Goal: Navigation & Orientation: Find specific page/section

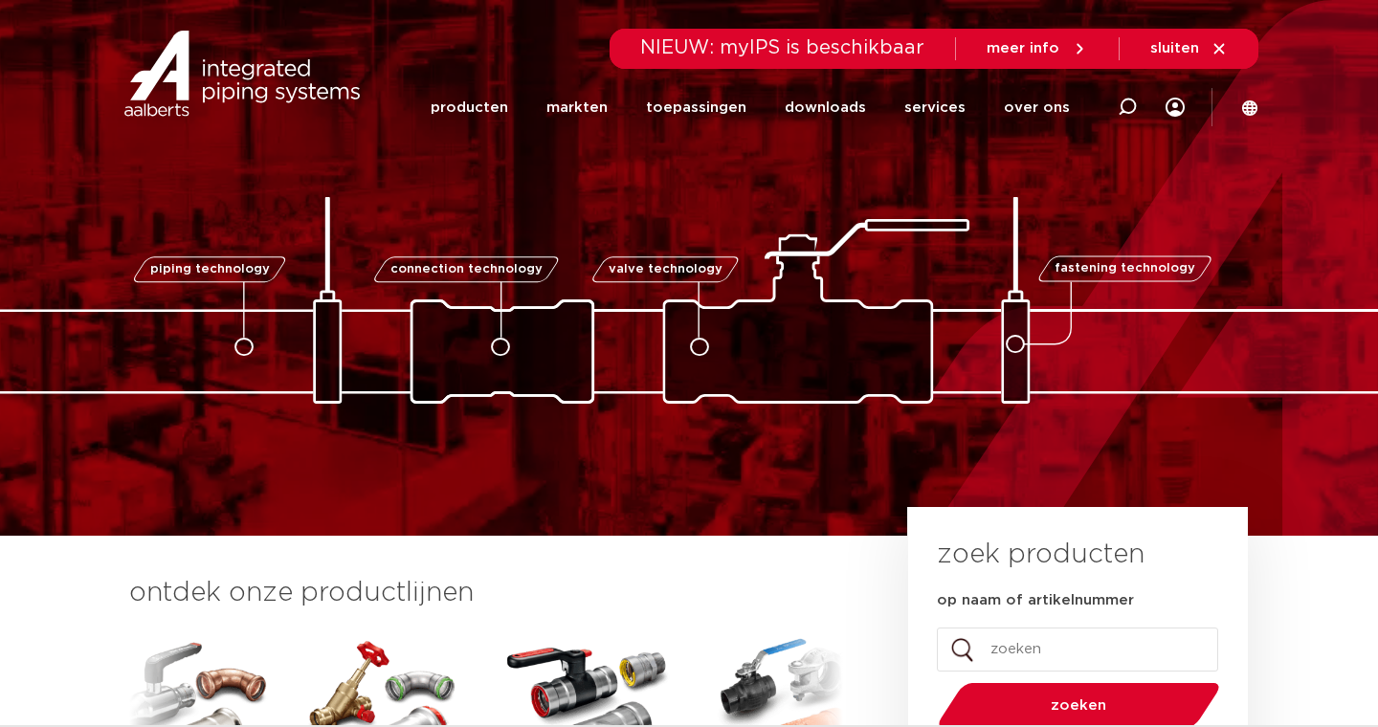
click at [515, 330] on div "connection technology" at bounding box center [461, 293] width 183 height 93
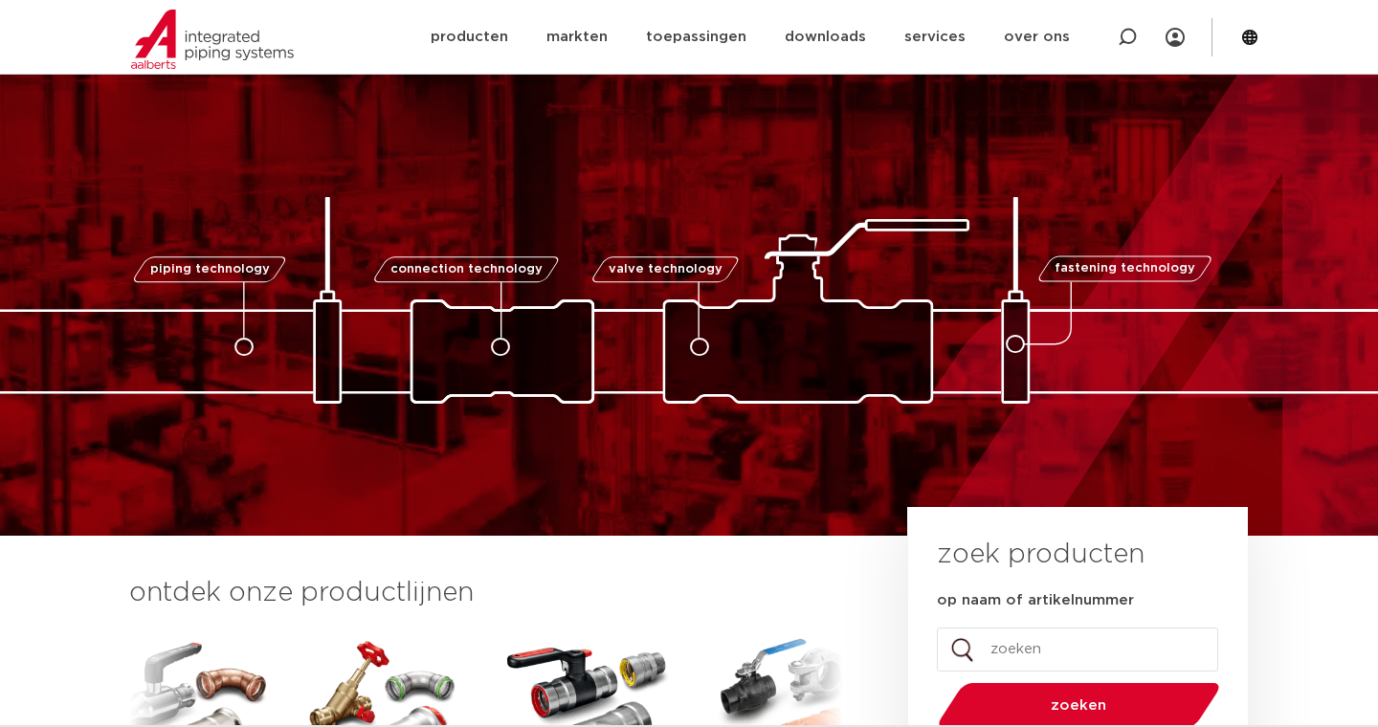
scroll to position [88, 0]
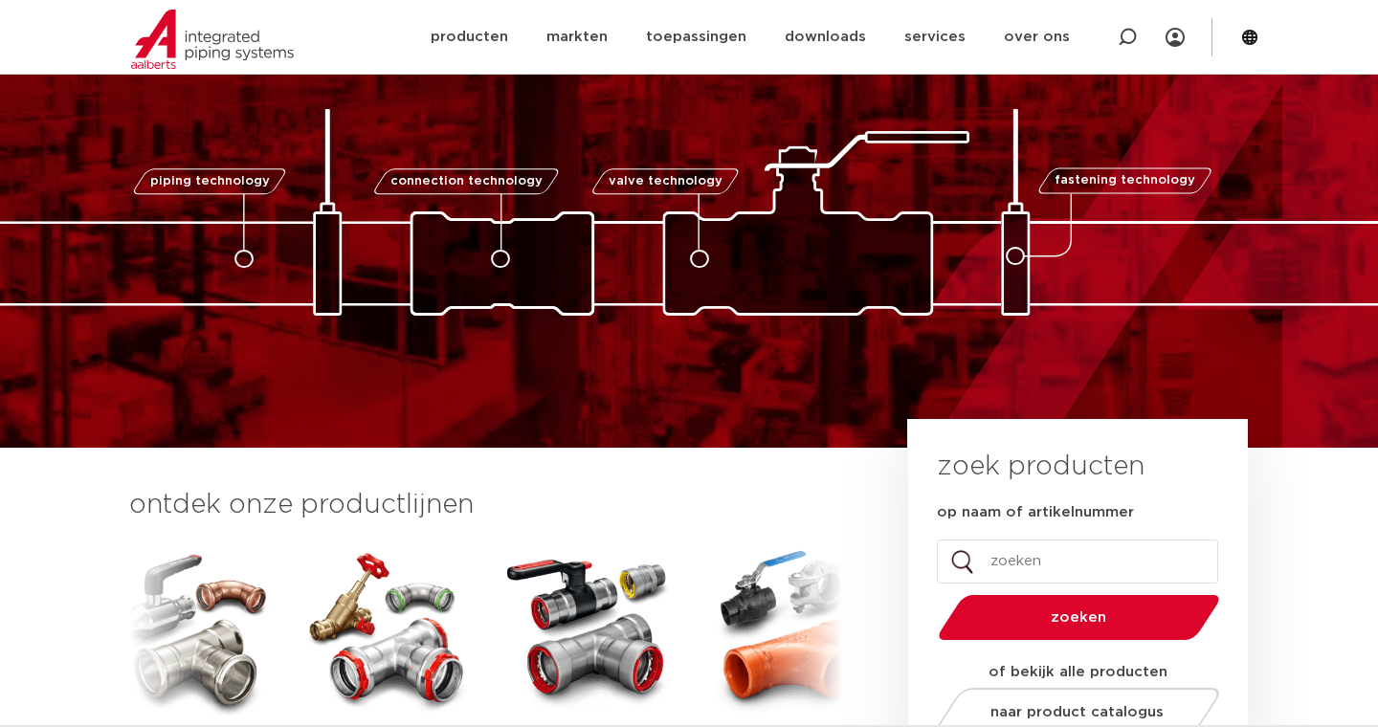
click at [566, 252] on img at bounding box center [689, 212] width 1914 height 207
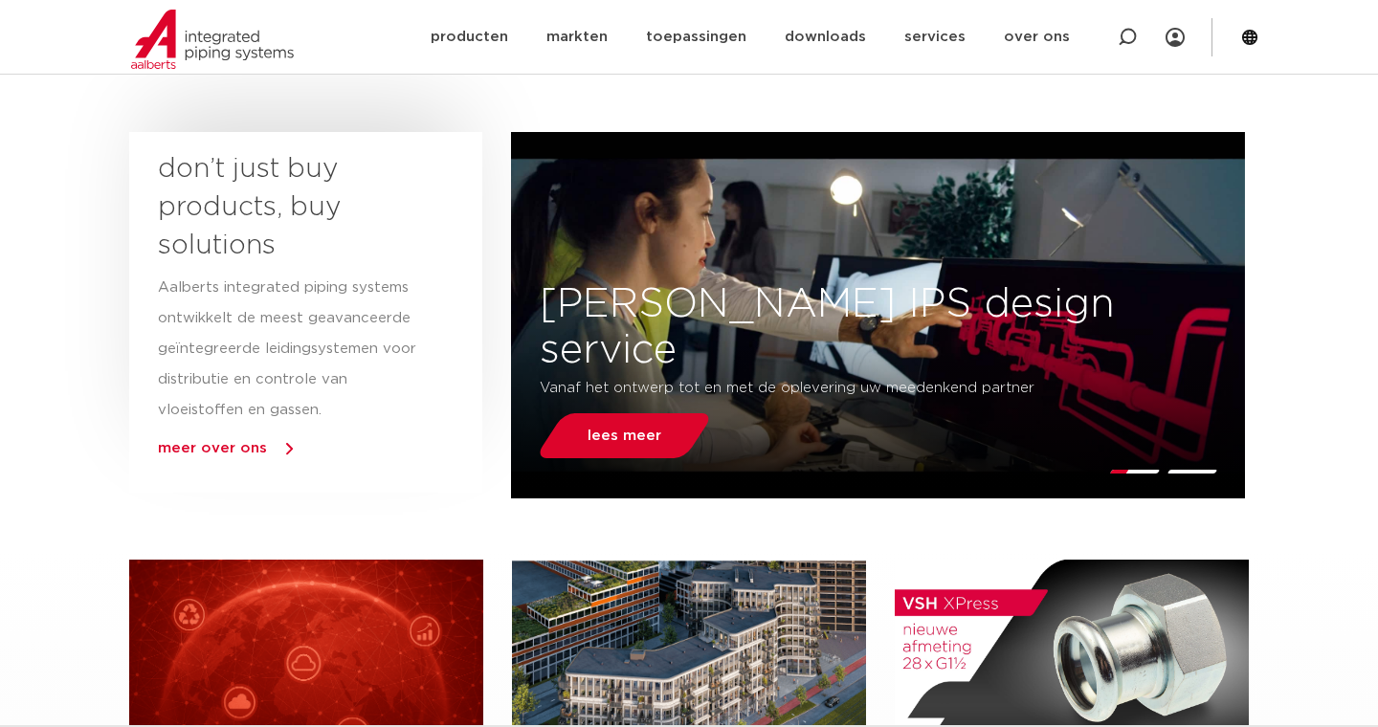
scroll to position [868, 0]
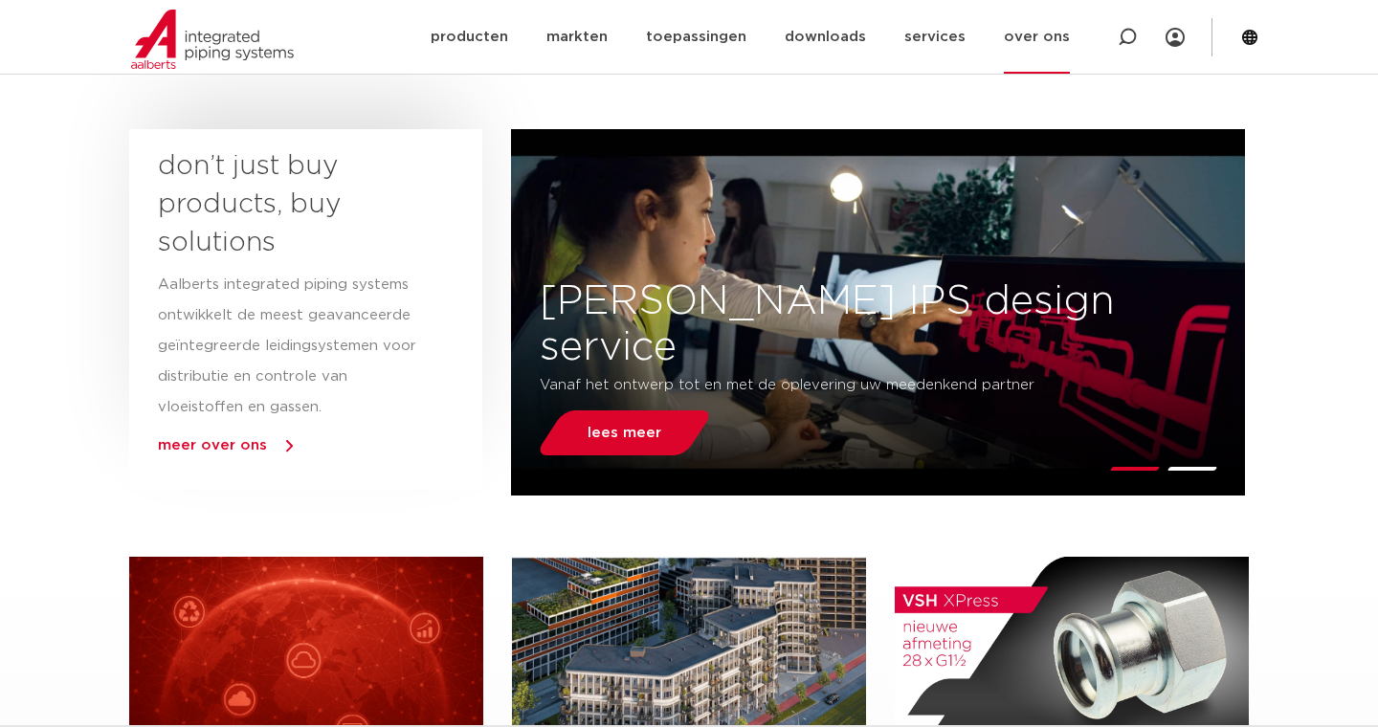
click at [1022, 23] on link "over ons" at bounding box center [1037, 37] width 66 height 74
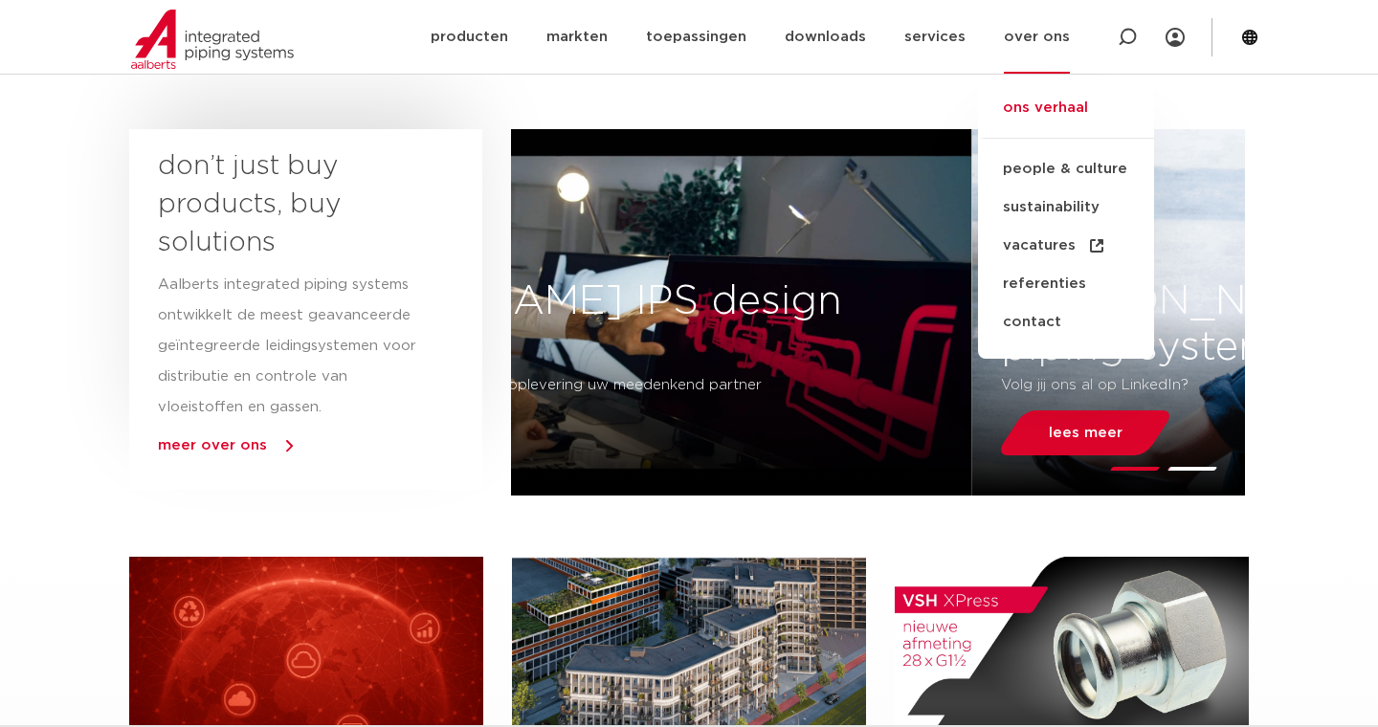
click at [1035, 104] on link "ons verhaal" at bounding box center [1066, 118] width 176 height 42
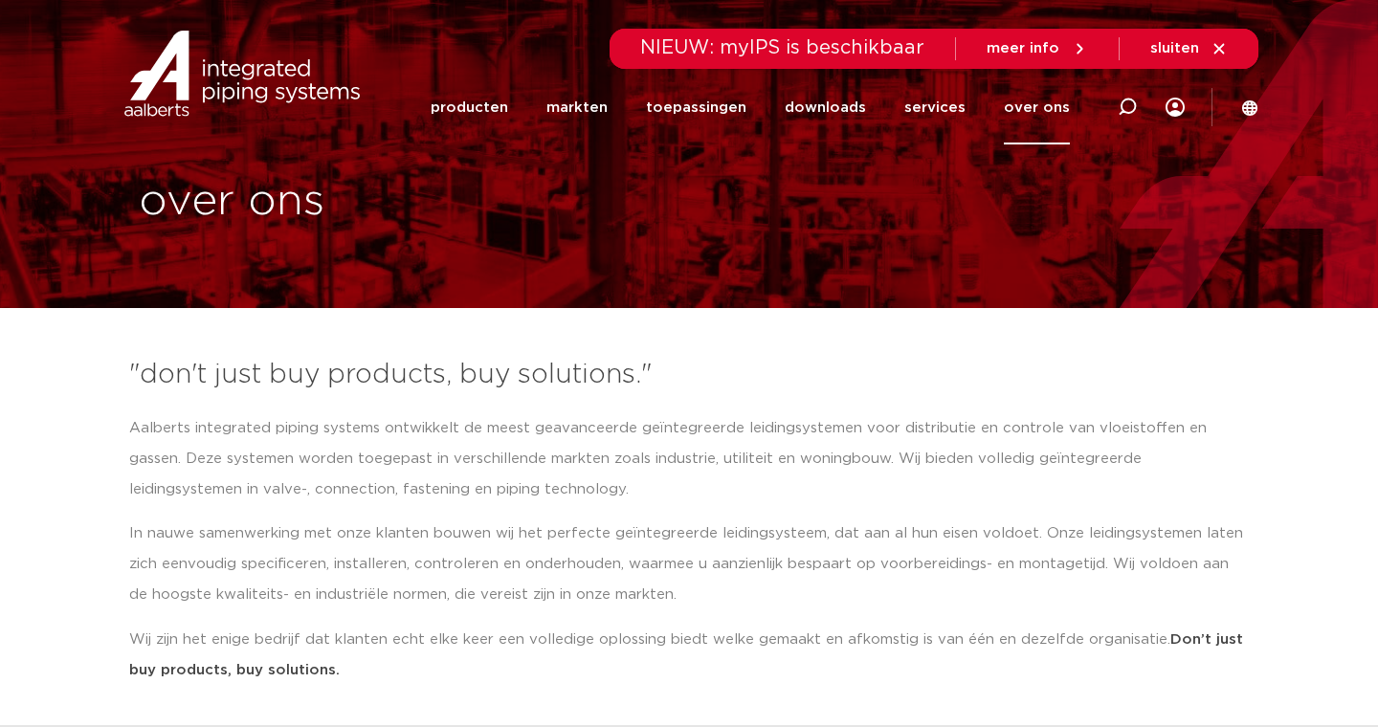
click at [1046, 118] on link "over ons" at bounding box center [1037, 108] width 66 height 74
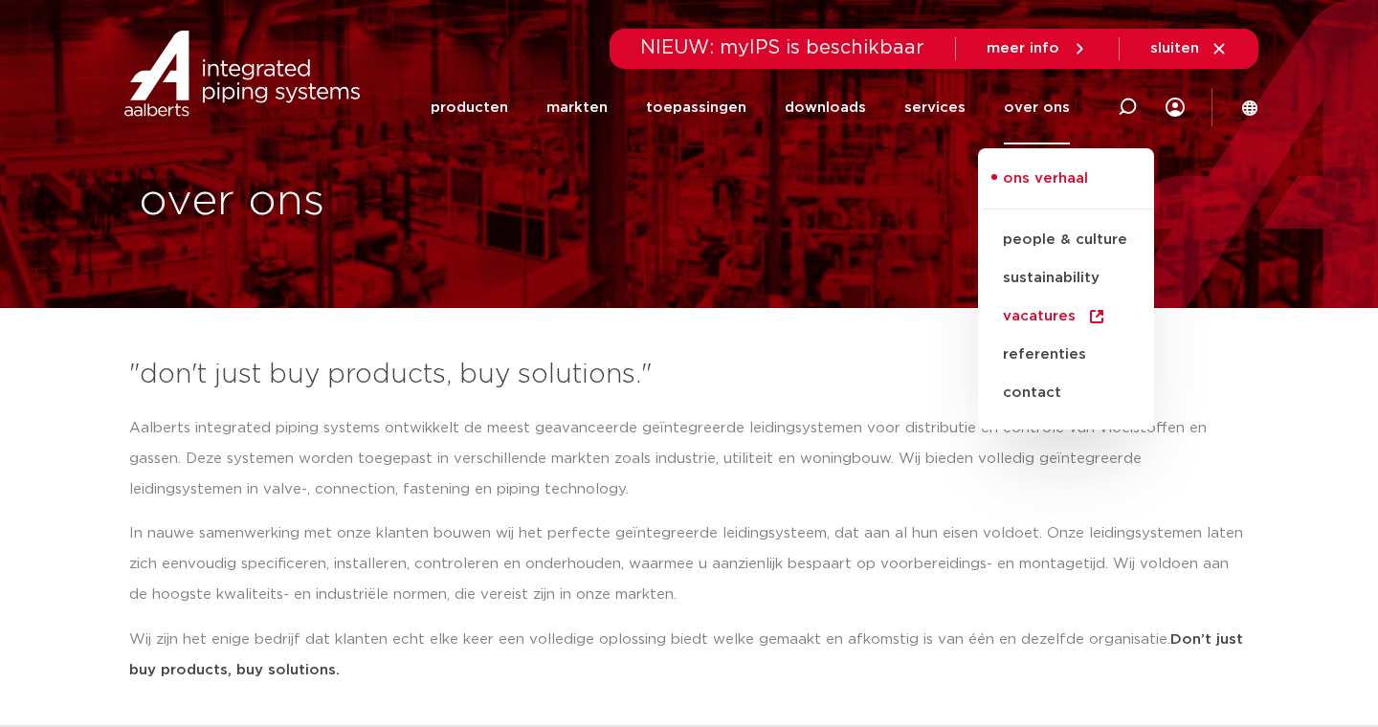
click at [1041, 306] on link "vacatures" at bounding box center [1066, 317] width 176 height 38
